Goal: Information Seeking & Learning: Check status

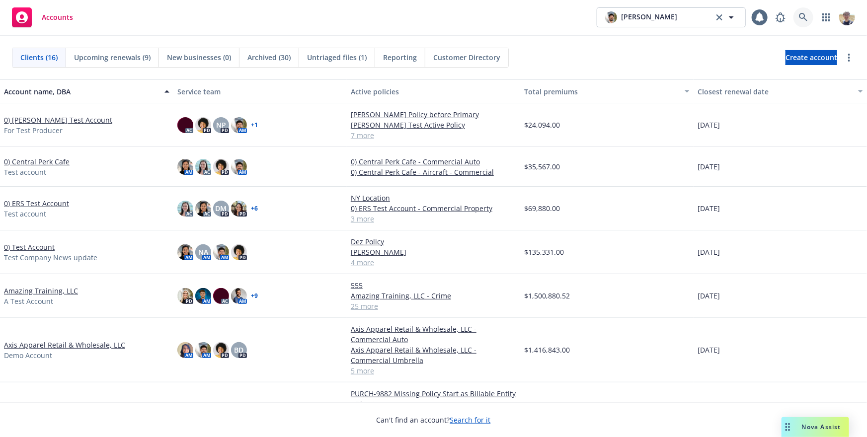
click at [810, 16] on link at bounding box center [804, 17] width 20 height 20
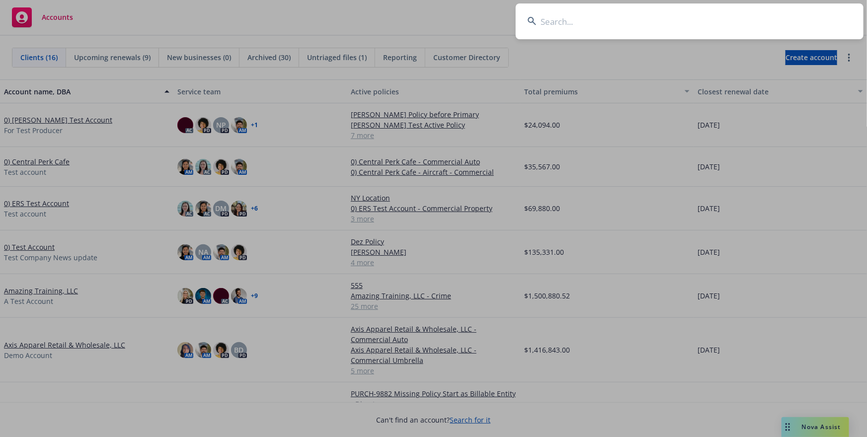
type input "w"
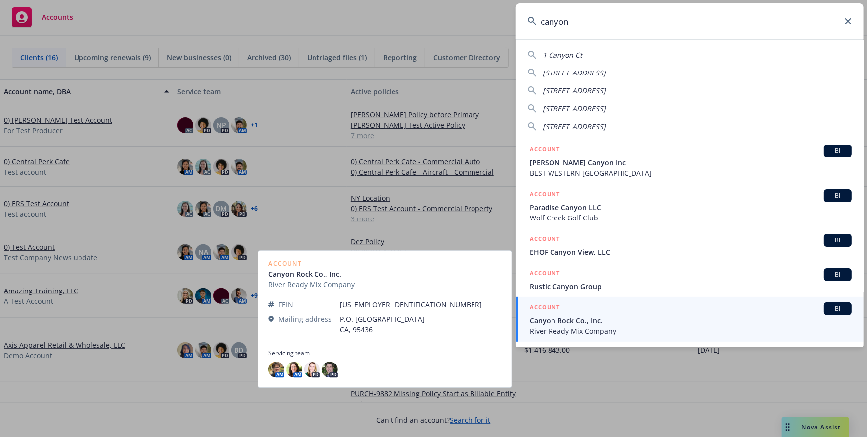
type input "canyon"
click at [602, 327] on span "River Ready Mix Company" at bounding box center [691, 331] width 322 height 10
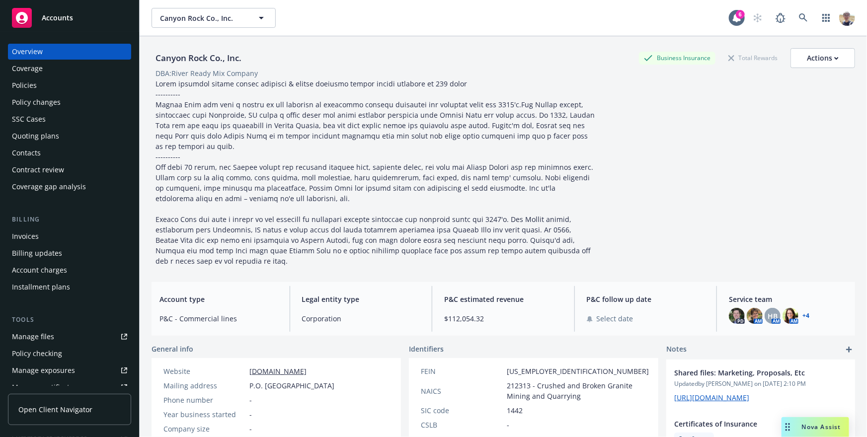
click at [51, 87] on div "Policies" at bounding box center [69, 86] width 115 height 16
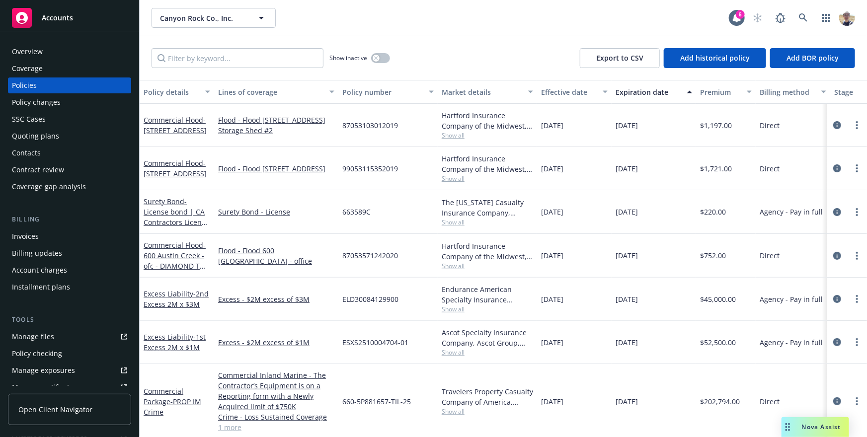
scroll to position [0, 103]
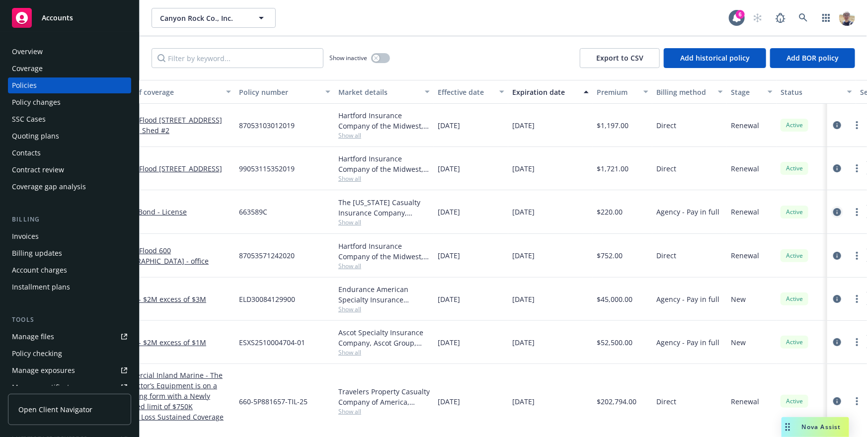
click at [835, 212] on icon "circleInformation" at bounding box center [837, 212] width 8 height 8
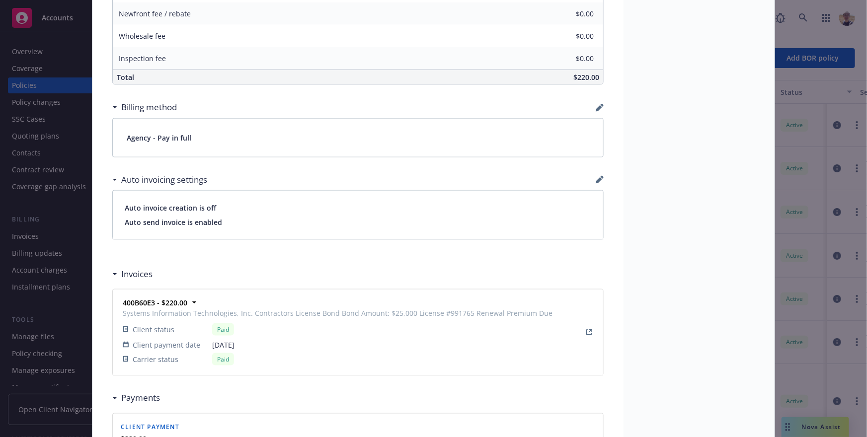
scroll to position [761, 0]
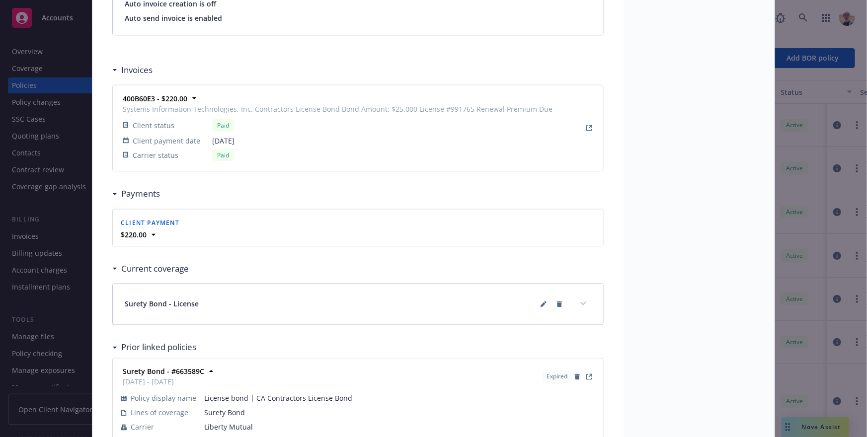
click at [293, 149] on div "Paid" at bounding box center [382, 155] width 340 height 12
click at [36, 237] on div "Policy Surety Bond - License bond | CA Contractors License Bond Add internal no…" at bounding box center [433, 218] width 867 height 437
click at [24, 238] on div "Policy Surety Bond - License bond | CA Contractors License Bond Add internal no…" at bounding box center [433, 218] width 867 height 437
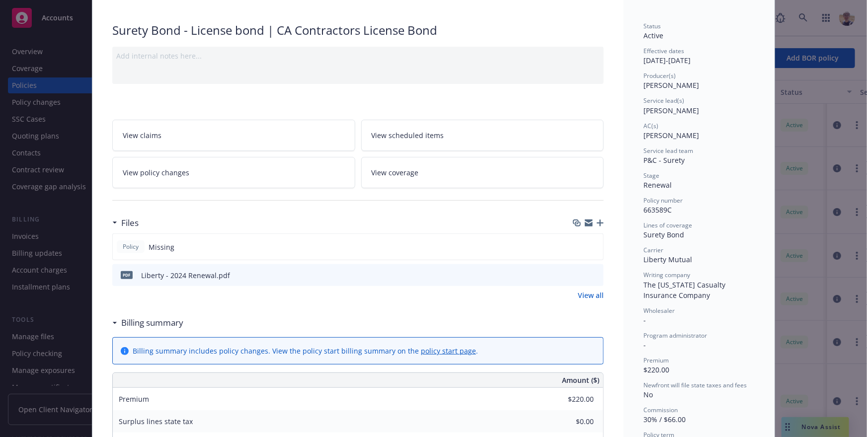
scroll to position [0, 0]
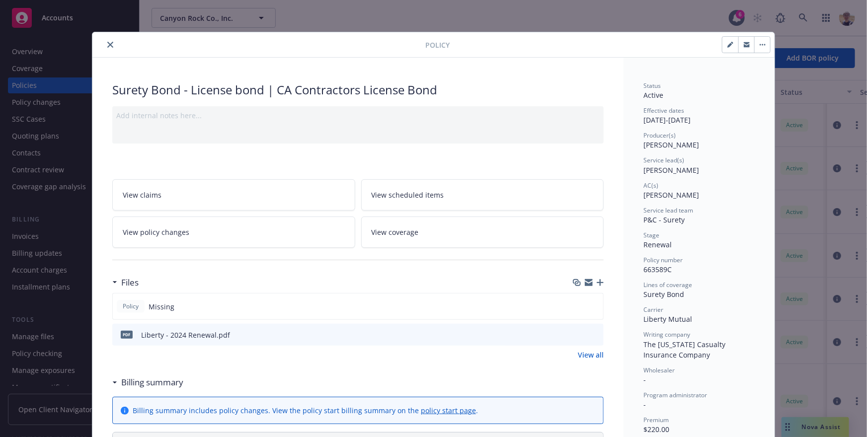
click at [111, 43] on icon "close" at bounding box center [110, 45] width 6 height 6
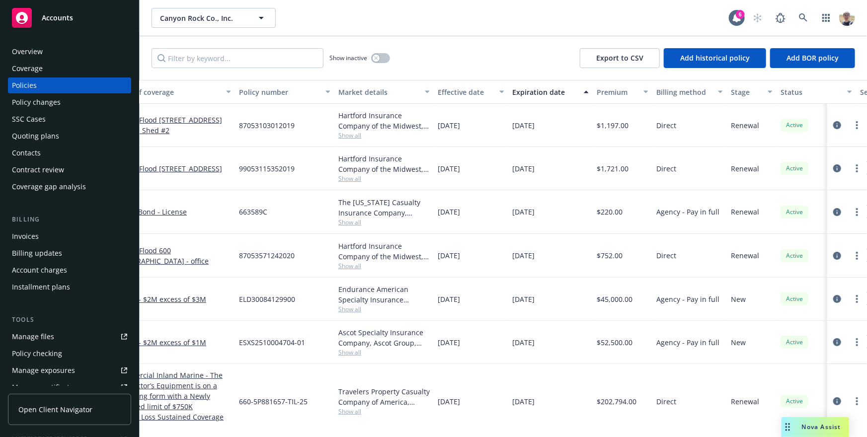
click at [40, 238] on div "Invoices" at bounding box center [69, 237] width 115 height 16
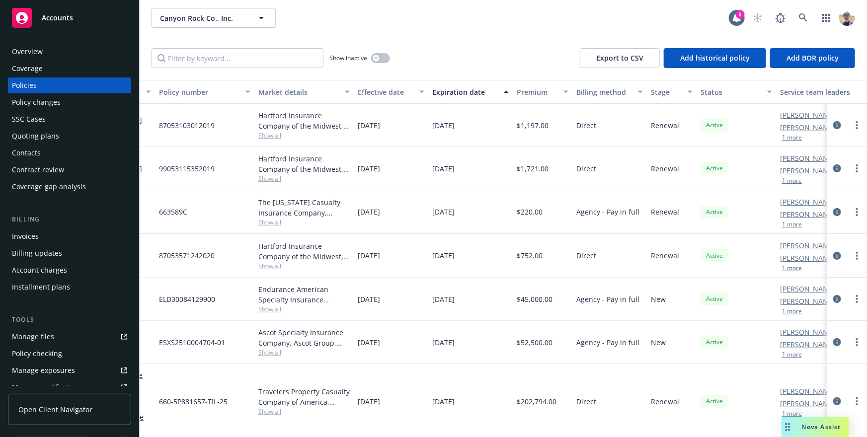
click at [843, 215] on div at bounding box center [847, 212] width 32 height 12
click at [839, 213] on icon "circleInformation" at bounding box center [837, 212] width 8 height 8
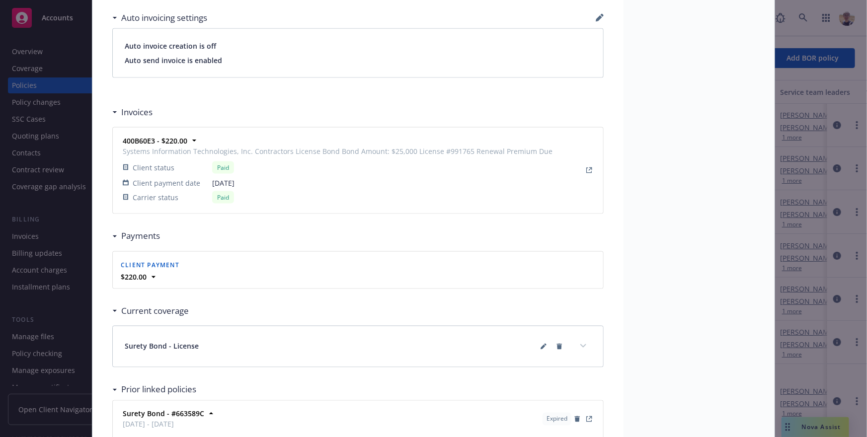
scroll to position [731, 0]
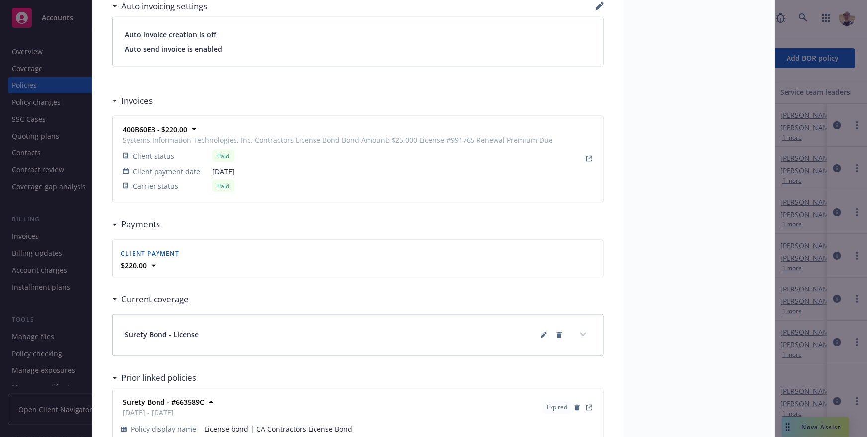
click at [157, 157] on span "Client status" at bounding box center [154, 156] width 42 height 10
click at [152, 265] on icon at bounding box center [154, 266] width 10 height 10
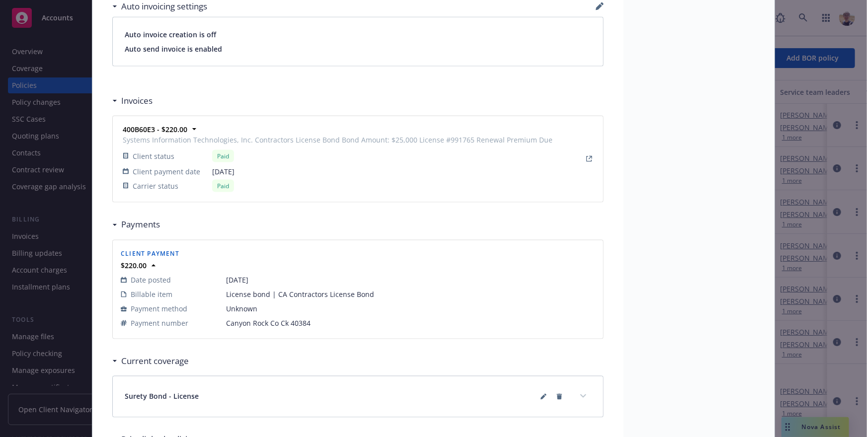
click at [134, 253] on span "Client payment" at bounding box center [150, 254] width 59 height 8
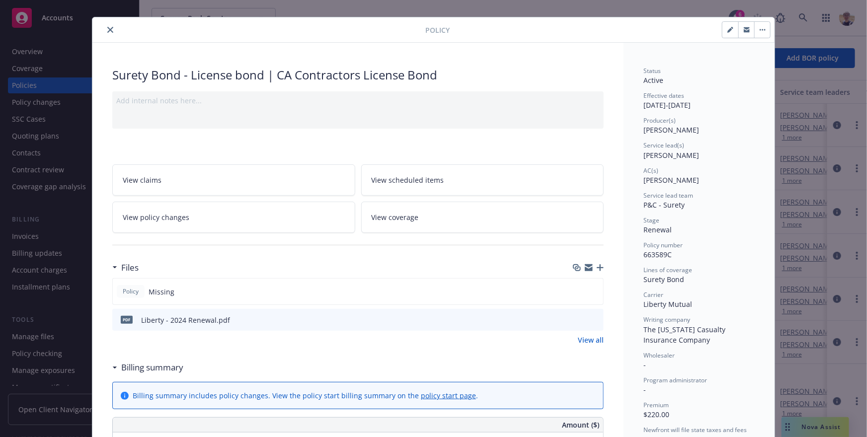
scroll to position [0, 0]
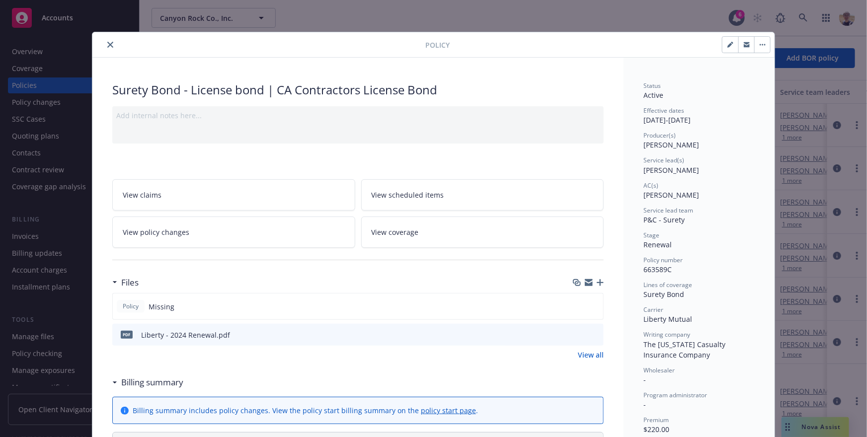
click at [844, 98] on div "Policy Surety Bond - License bond | CA Contractors License Bond Add internal no…" at bounding box center [433, 218] width 867 height 437
click at [107, 46] on icon "close" at bounding box center [110, 45] width 6 height 6
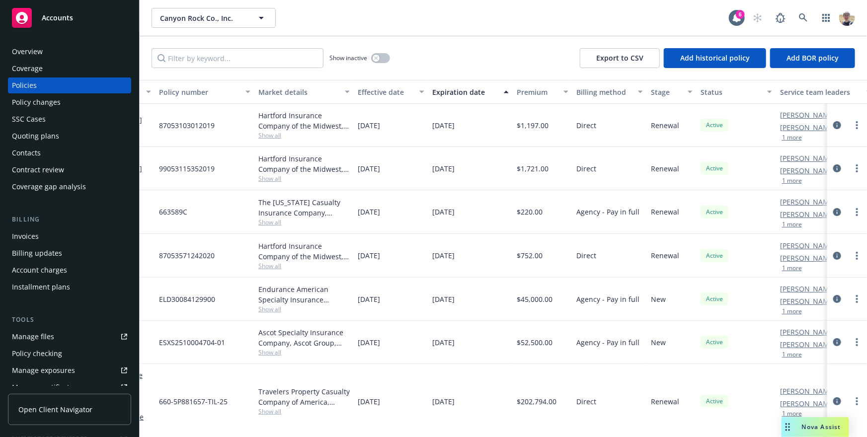
click at [52, 54] on div "Overview" at bounding box center [69, 52] width 115 height 16
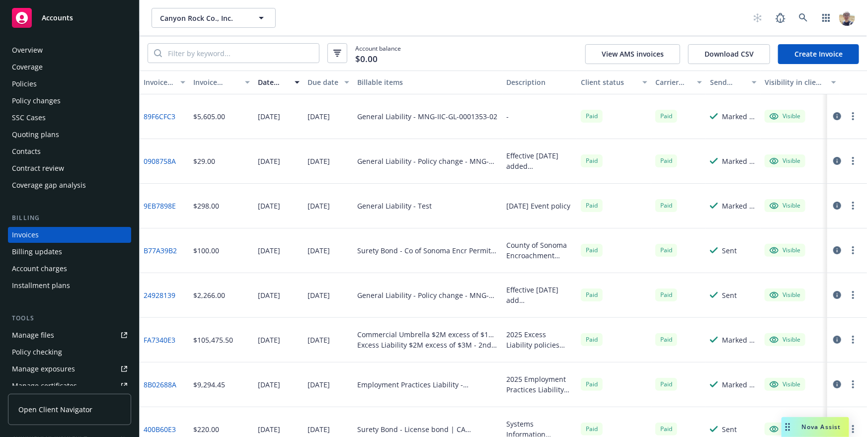
scroll to position [0, 12]
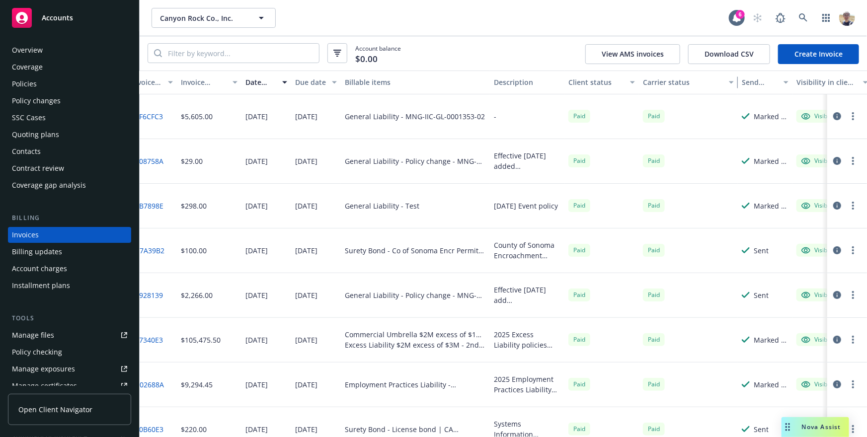
drag, startPoint x: 688, startPoint y: 80, endPoint x: 733, endPoint y: 86, distance: 45.1
click at [733, 86] on div "button" at bounding box center [733, 82] width 5 height 23
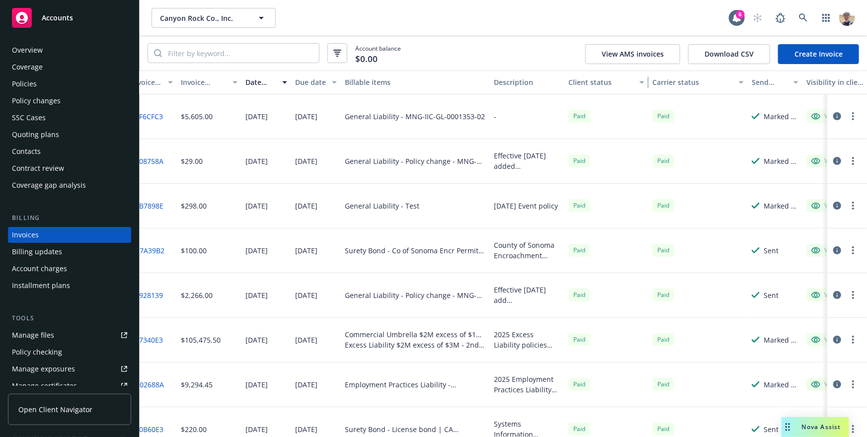
drag, startPoint x: 635, startPoint y: 81, endPoint x: 645, endPoint y: 82, distance: 10.0
click at [645, 82] on div "button" at bounding box center [643, 82] width 5 height 23
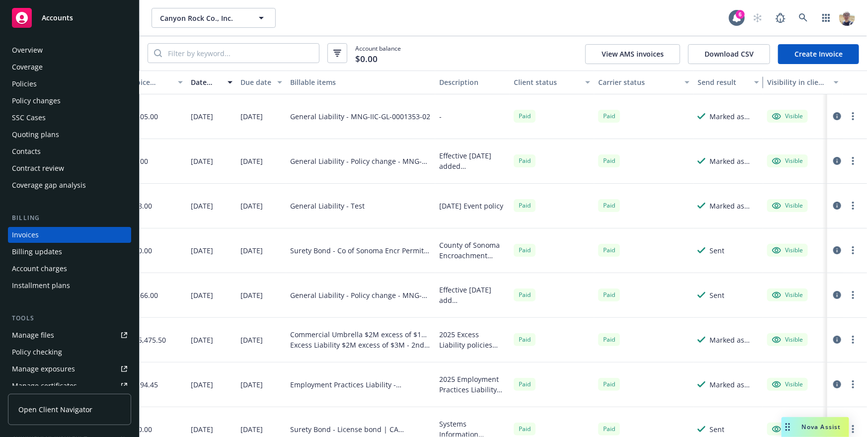
drag, startPoint x: 745, startPoint y: 82, endPoint x: 779, endPoint y: 87, distance: 33.7
click at [761, 86] on div "button" at bounding box center [758, 82] width 5 height 23
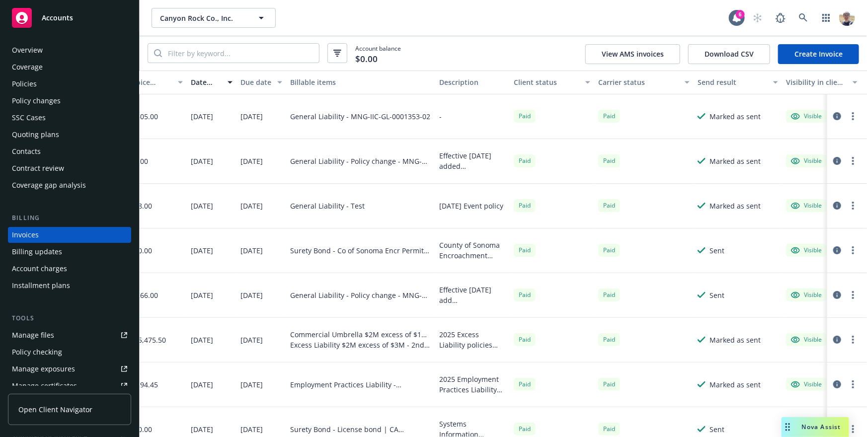
click at [838, 112] on button "button" at bounding box center [837, 116] width 12 height 12
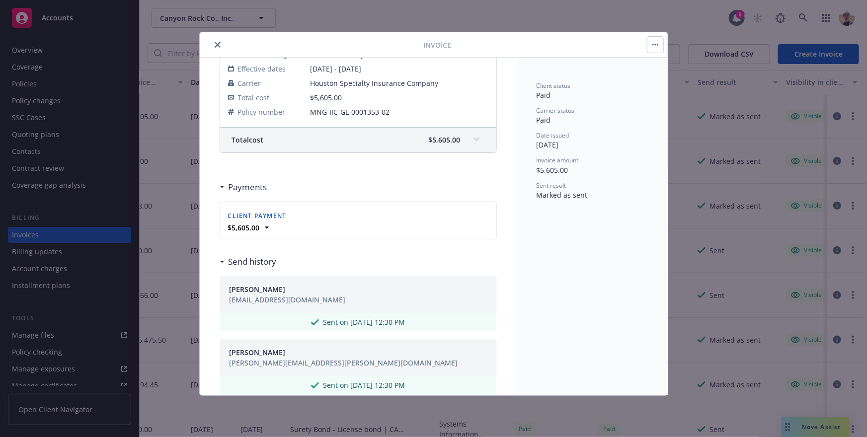
scroll to position [186, 0]
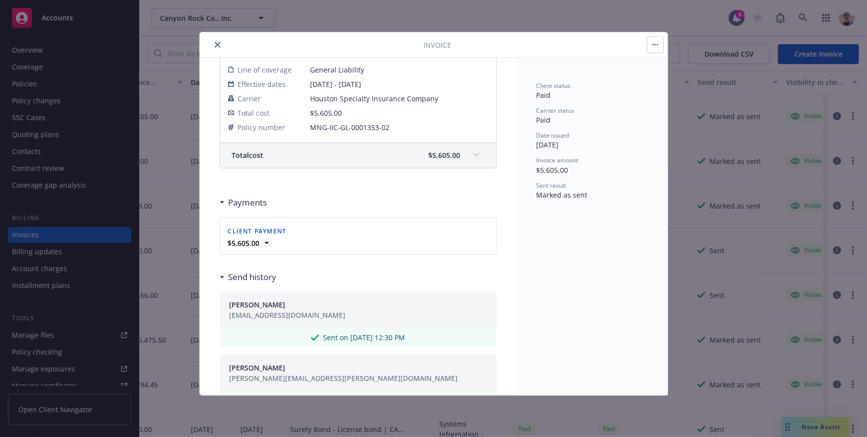
click at [269, 245] on icon at bounding box center [267, 243] width 10 height 10
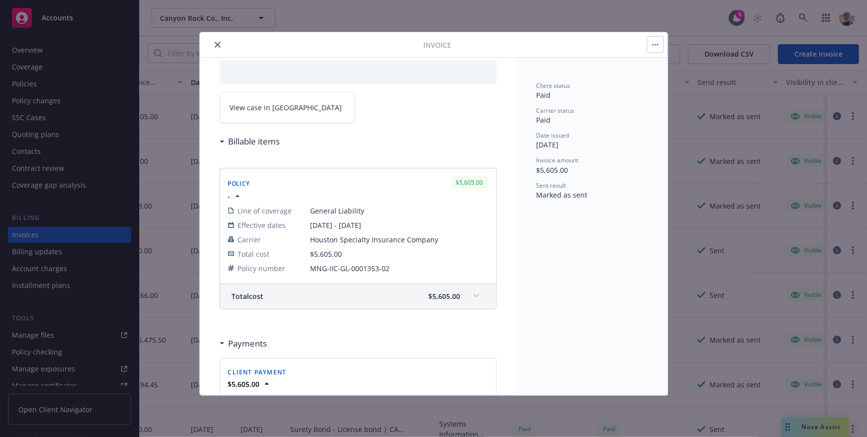
scroll to position [13, 0]
